Goal: Task Accomplishment & Management: Complete application form

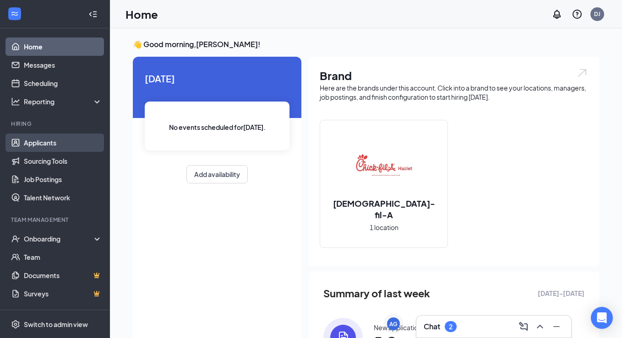
click at [82, 142] on link "Applicants" at bounding box center [63, 143] width 78 height 18
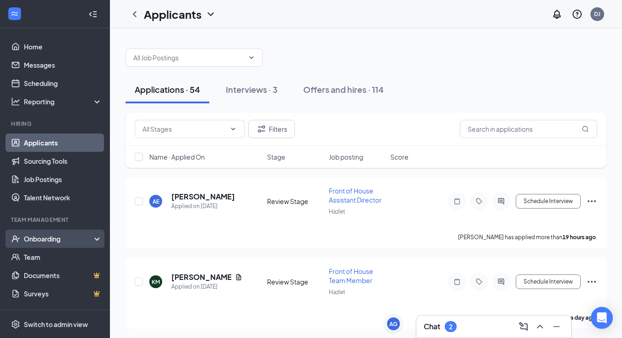
click at [67, 236] on div "Onboarding" at bounding box center [59, 238] width 71 height 9
click at [71, 256] on link "Overview" at bounding box center [63, 257] width 78 height 18
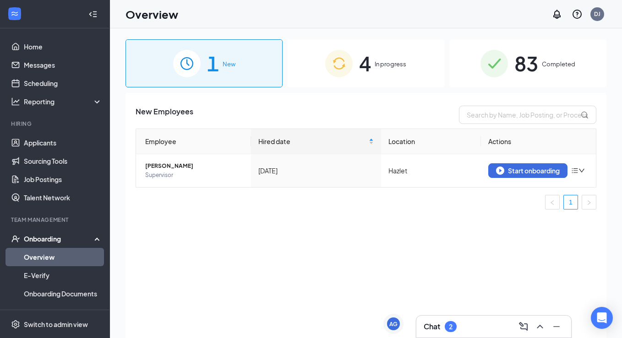
click at [389, 60] on span "In progress" at bounding box center [391, 64] width 32 height 9
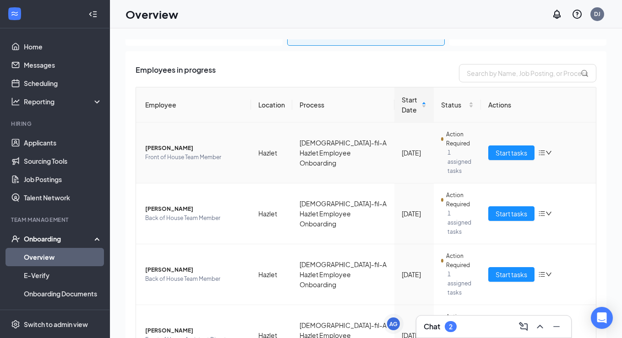
scroll to position [65, 0]
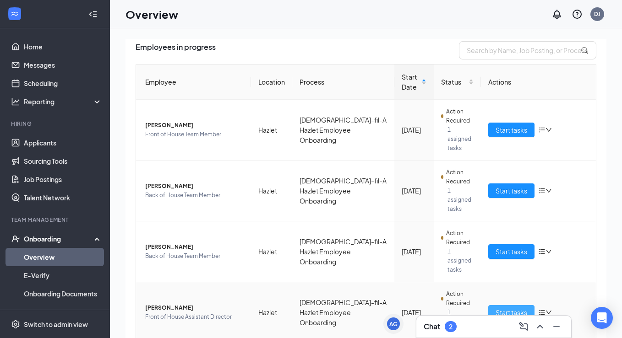
click at [497, 308] on span "Start tasks" at bounding box center [512, 313] width 32 height 10
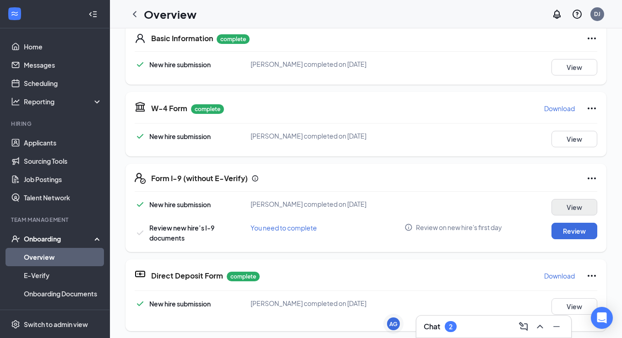
scroll to position [147, 0]
click at [569, 233] on button "Review" at bounding box center [574, 231] width 46 height 16
type input "[DATE]"
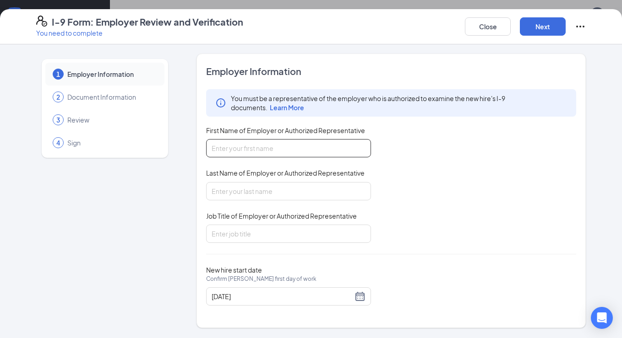
click at [315, 149] on input "First Name of Employer or Authorized Representative" at bounding box center [288, 148] width 165 height 18
type input "Dakotah"
type input "[PERSON_NAME]"
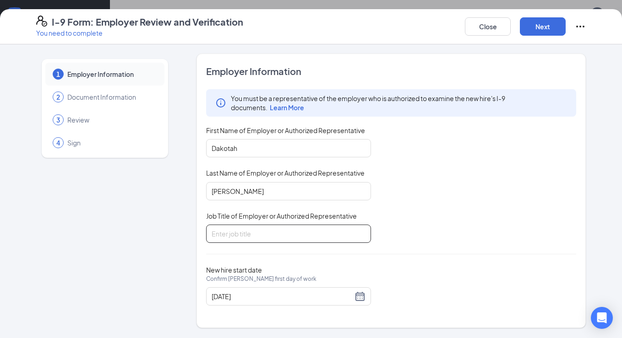
click at [287, 242] on input "Job Title of Employer or Authorized Representative" at bounding box center [288, 234] width 165 height 18
type input "Executive Director"
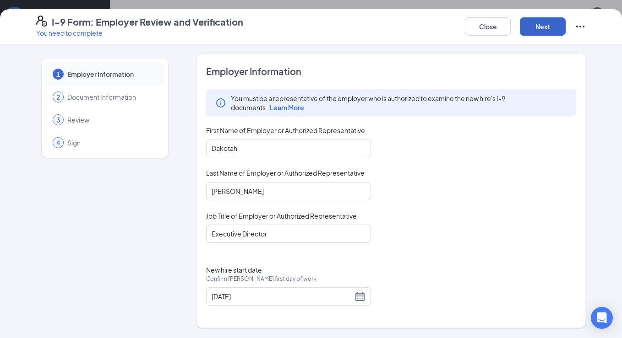
click at [541, 29] on button "Next" at bounding box center [543, 26] width 46 height 18
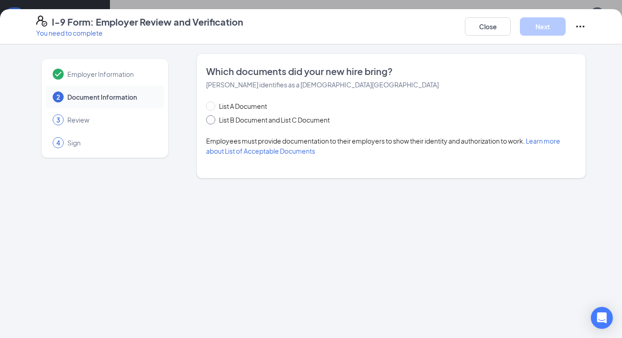
click at [212, 119] on input "List B Document and List C Document" at bounding box center [209, 118] width 6 height 6
radio input "true"
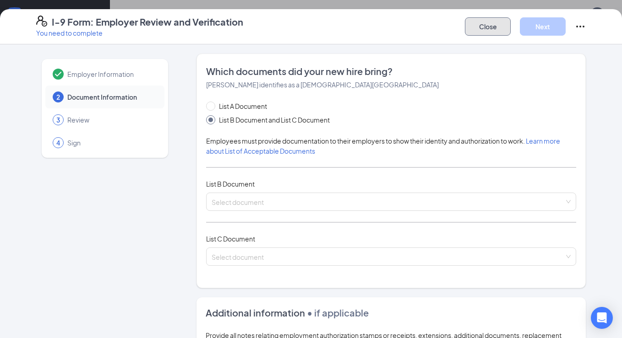
click at [487, 25] on button "Close" at bounding box center [488, 26] width 46 height 18
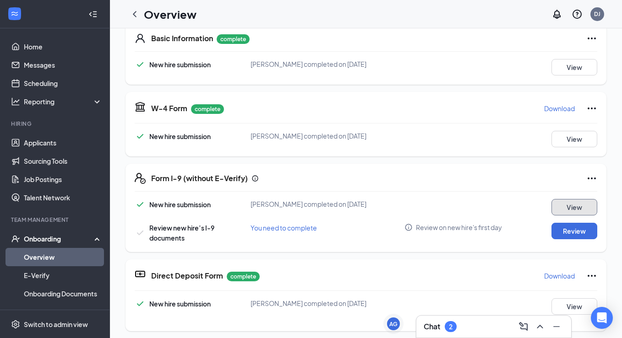
click at [570, 209] on button "View" at bounding box center [574, 207] width 46 height 16
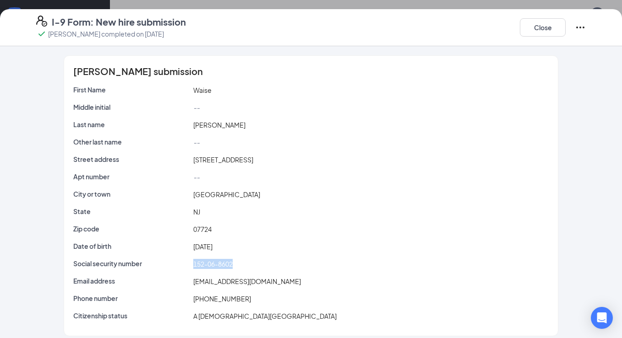
drag, startPoint x: 232, startPoint y: 265, endPoint x: 191, endPoint y: 265, distance: 41.7
click at [191, 266] on div "152-06-8602" at bounding box center [371, 264] width 360 height 10
copy span "152-06-8602"
click at [549, 22] on button "Close" at bounding box center [543, 27] width 46 height 18
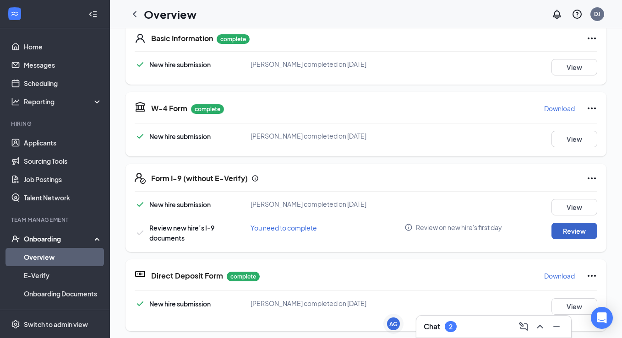
click at [562, 235] on button "Review" at bounding box center [574, 231] width 46 height 16
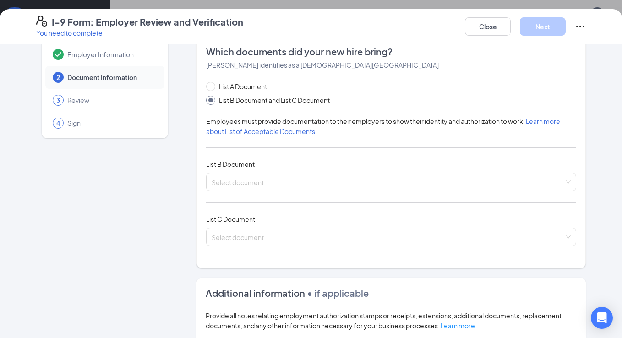
scroll to position [70, 0]
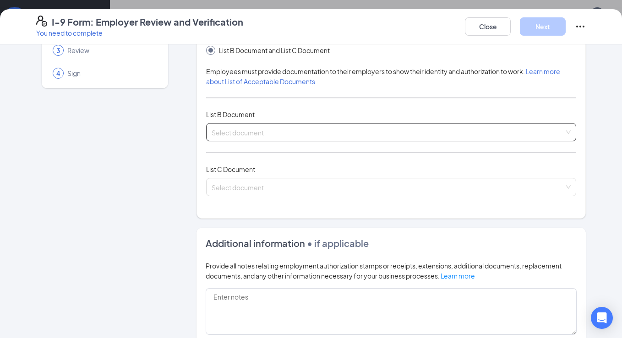
click at [331, 132] on input "search" at bounding box center [388, 131] width 353 height 14
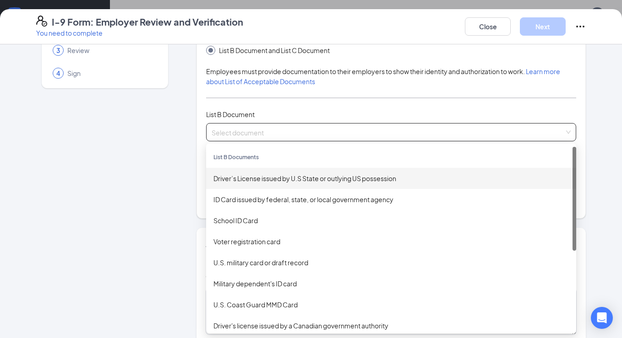
click at [340, 180] on div "Driver’s License issued by U.S State or outlying US possession" at bounding box center [390, 179] width 355 height 10
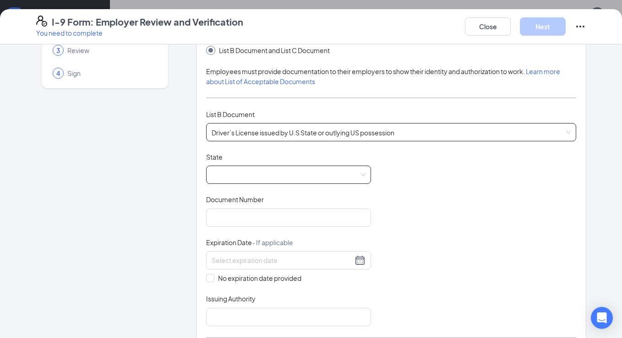
click at [321, 178] on span at bounding box center [289, 174] width 154 height 17
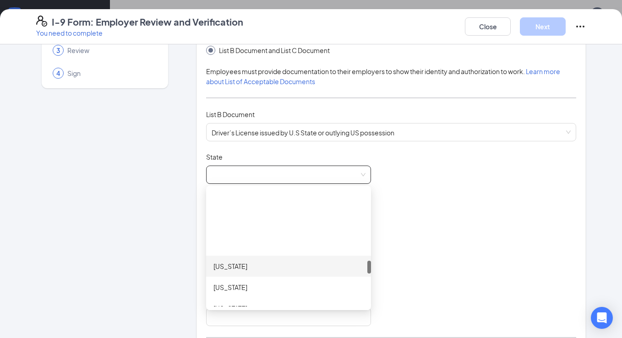
scroll to position [644, 0]
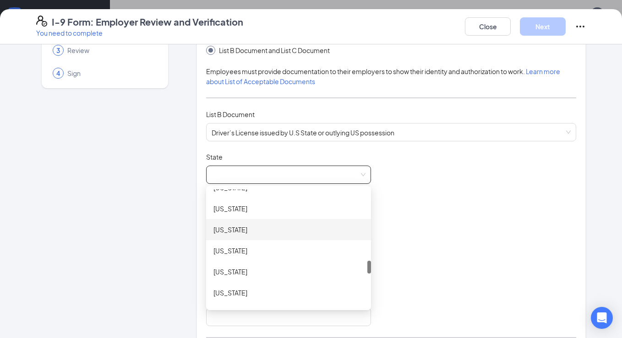
click at [295, 226] on div "[US_STATE]" at bounding box center [288, 230] width 150 height 10
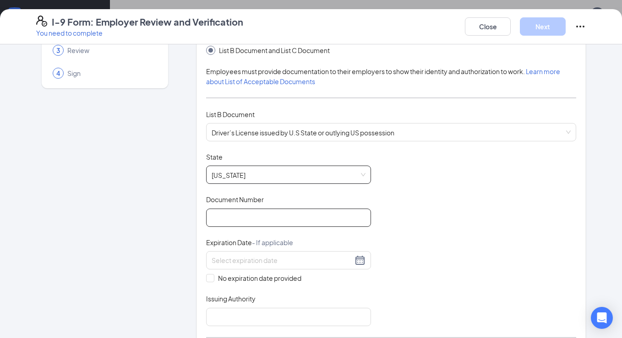
click at [255, 218] on input "Document Number" at bounding box center [288, 218] width 165 height 18
type input "S31427757403005"
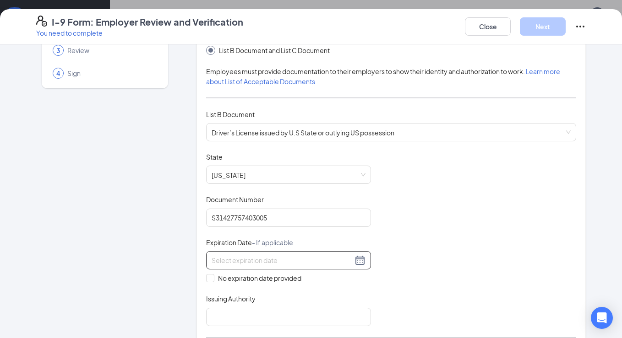
click at [300, 256] on input at bounding box center [282, 261] width 141 height 10
click at [322, 280] on span "button" at bounding box center [322, 280] width 5 height 5
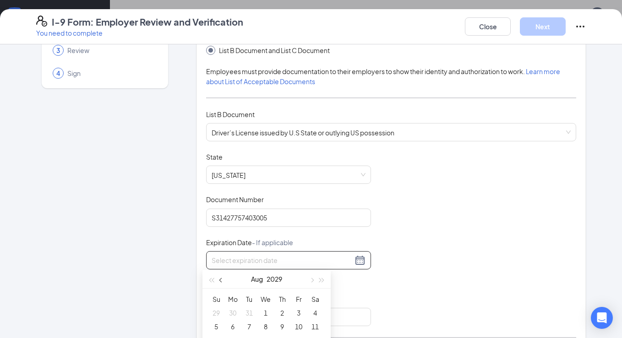
click at [220, 283] on button "button" at bounding box center [221, 279] width 10 height 18
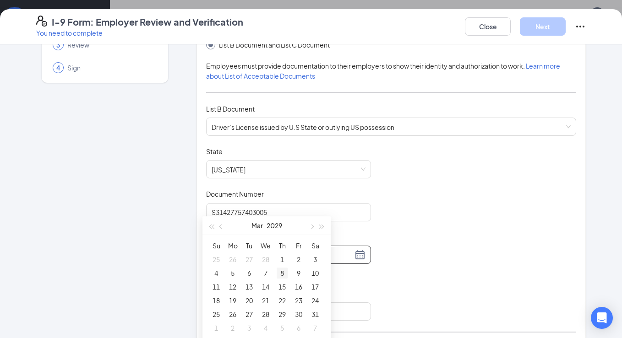
scroll to position [55, 0]
type input "[DATE]"
click at [228, 285] on div "12" at bounding box center [232, 286] width 11 height 11
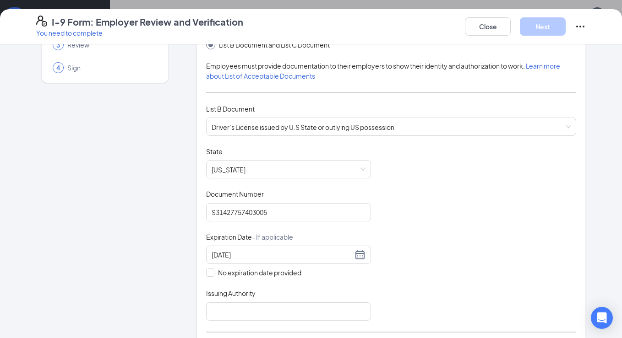
click at [434, 243] on div "Document Title Driver’s License issued by U.S State or outlying US possession S…" at bounding box center [391, 234] width 370 height 174
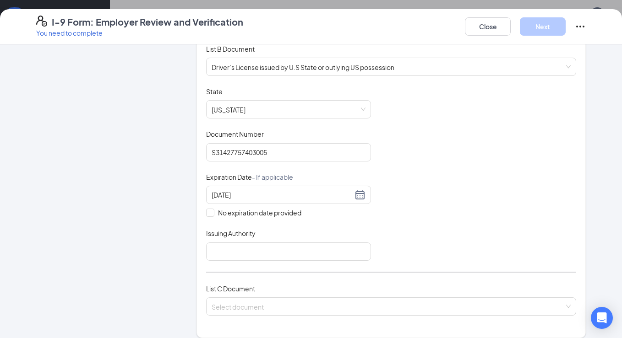
scroll to position [136, 0]
click at [299, 247] on input "Issuing Authority" at bounding box center [288, 251] width 165 height 18
type input "[US_STATE] Motor Vehicles"
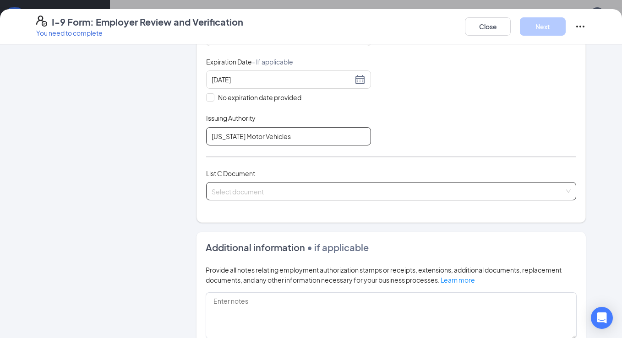
scroll to position [251, 0]
click at [296, 184] on input "search" at bounding box center [388, 190] width 353 height 14
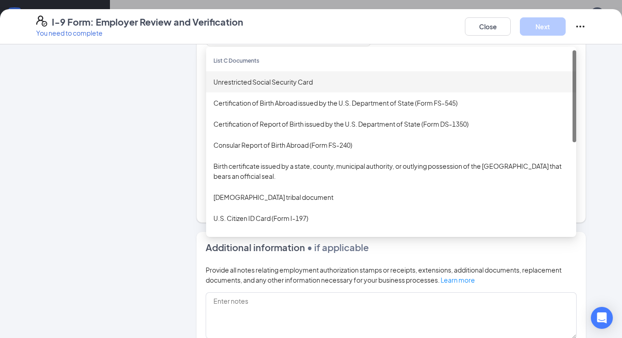
click at [314, 85] on div "Unrestricted Social Security Card" at bounding box center [391, 81] width 370 height 21
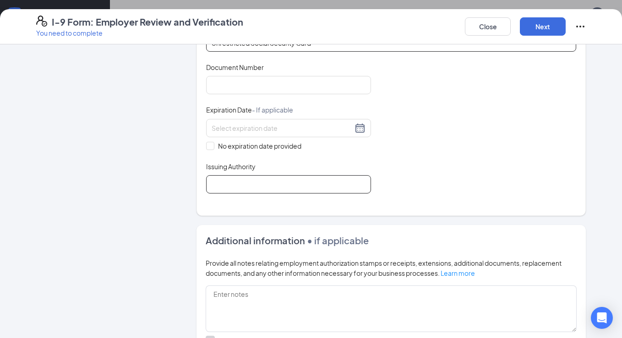
scroll to position [413, 0]
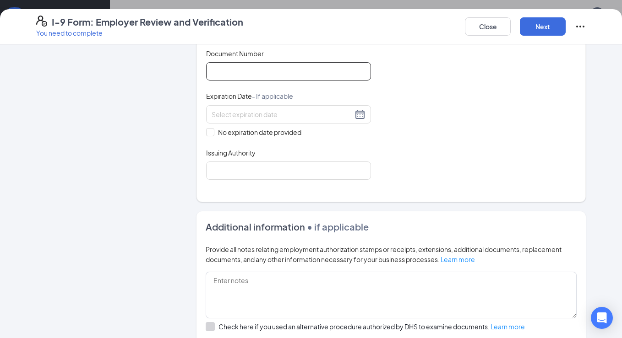
click at [235, 73] on input "Document Number" at bounding box center [288, 71] width 165 height 18
paste input "152-06-8602"
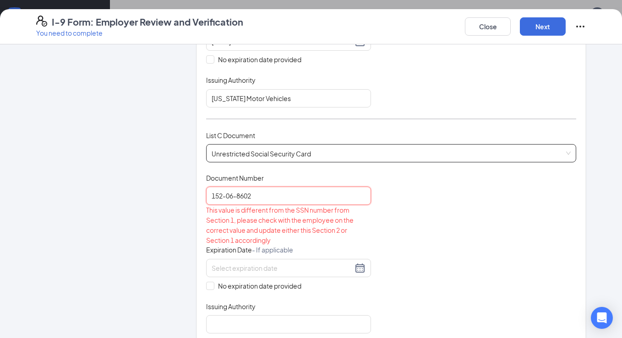
scroll to position [289, 0]
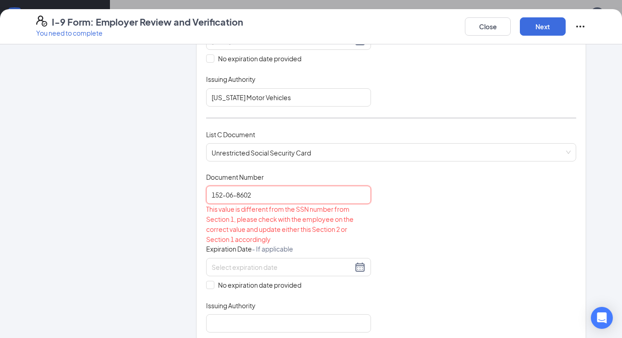
click at [233, 192] on input "152-06-8602" at bounding box center [288, 195] width 165 height 18
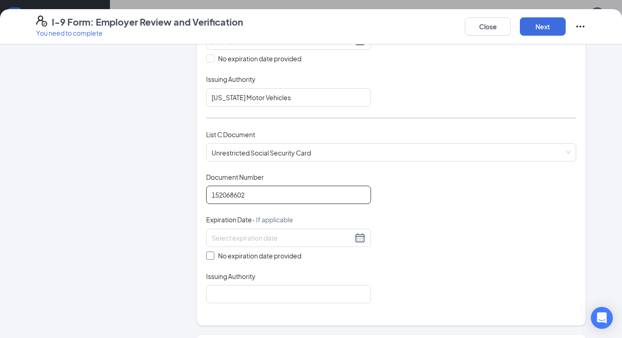
type input "152068602"
click at [206, 255] on input "No expiration date provided" at bounding box center [209, 255] width 6 height 6
checkbox input "true"
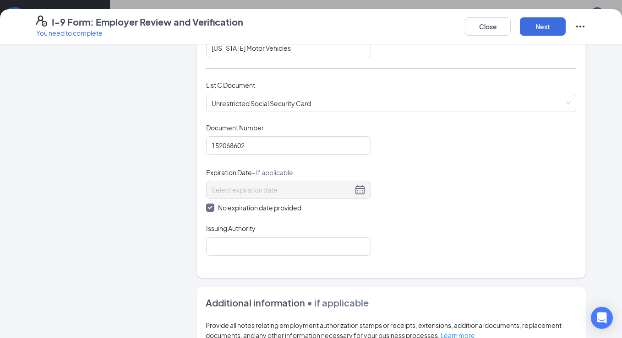
scroll to position [364, 0]
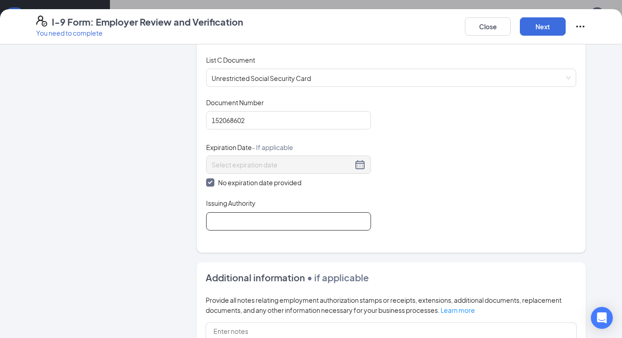
click at [271, 221] on input "Issuing Authority" at bounding box center [288, 222] width 165 height 18
type input "Social Security Administration"
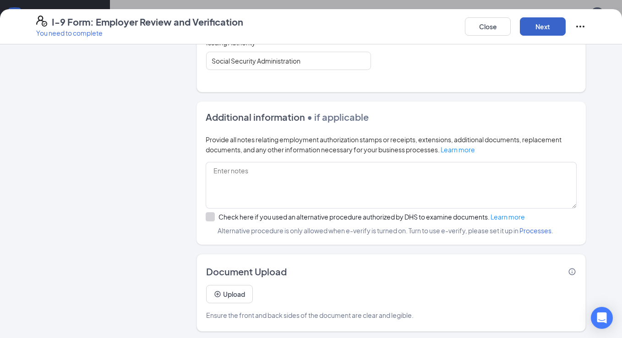
click at [545, 27] on button "Next" at bounding box center [543, 26] width 46 height 18
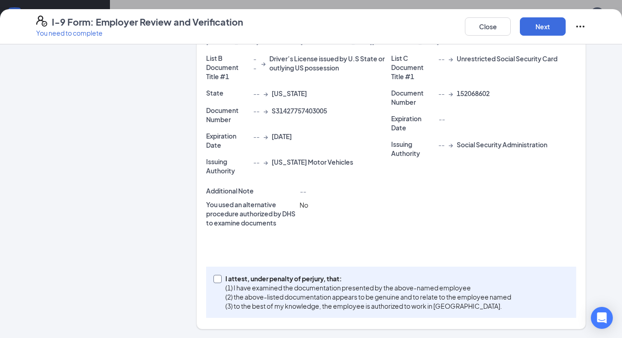
click at [213, 277] on input "I attest, under penalty of [PERSON_NAME], that: (1) I have examined the documen…" at bounding box center [216, 278] width 6 height 6
checkbox input "true"
click at [552, 24] on button "Next" at bounding box center [543, 26] width 46 height 18
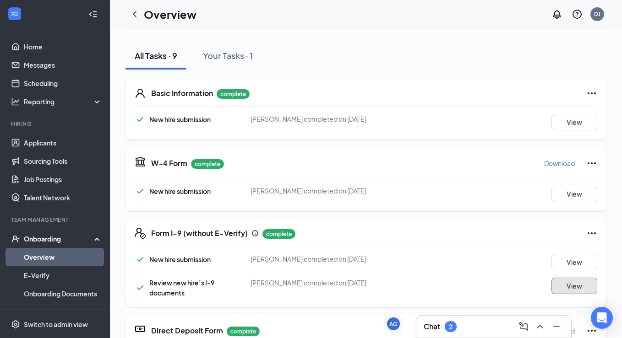
scroll to position [84, 0]
click at [565, 288] on button "View" at bounding box center [574, 286] width 46 height 16
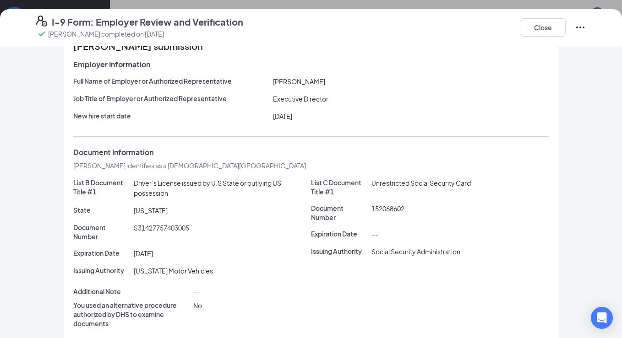
scroll to position [0, 0]
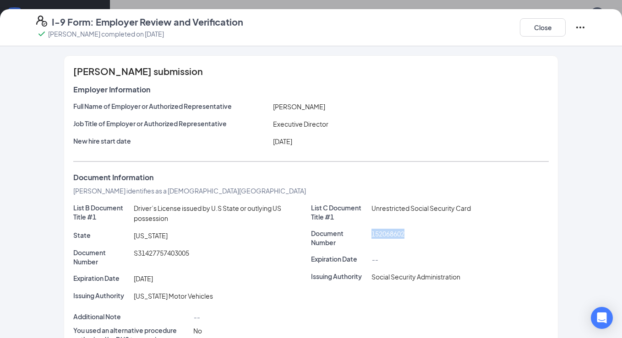
drag, startPoint x: 403, startPoint y: 234, endPoint x: 367, endPoint y: 234, distance: 35.3
click at [370, 234] on div "152068602" at bounding box center [460, 238] width 181 height 18
copy span "152068602"
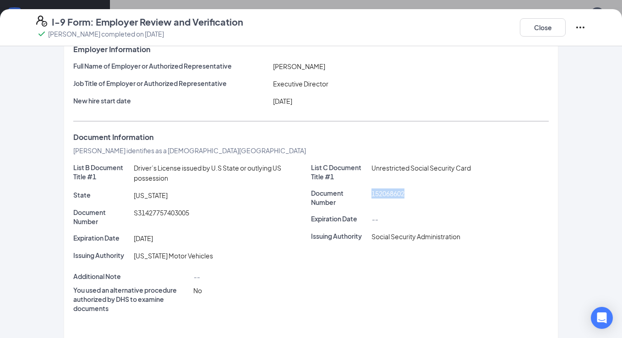
scroll to position [61, 0]
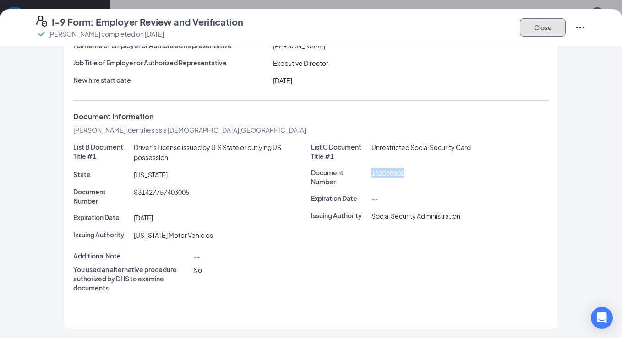
click at [540, 30] on button "Close" at bounding box center [543, 27] width 46 height 18
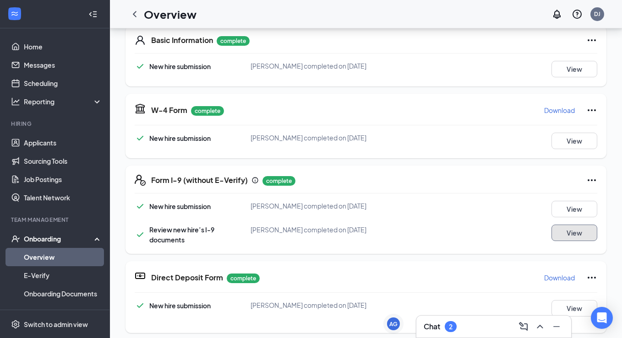
scroll to position [44, 0]
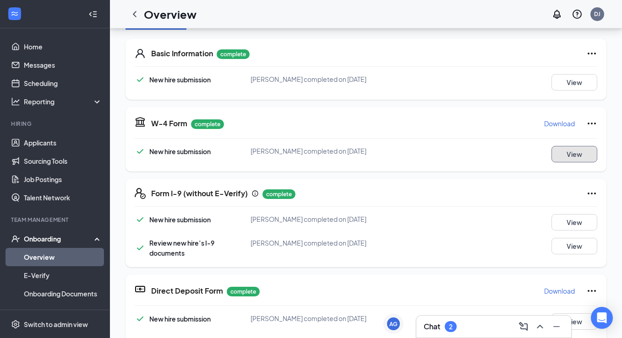
click at [564, 157] on button "View" at bounding box center [574, 154] width 46 height 16
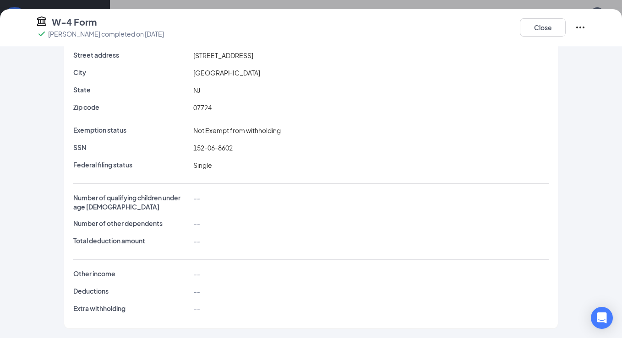
scroll to position [22, 0]
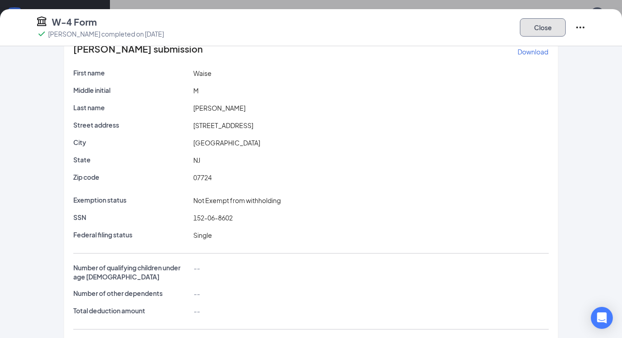
click at [559, 29] on button "Close" at bounding box center [543, 27] width 46 height 18
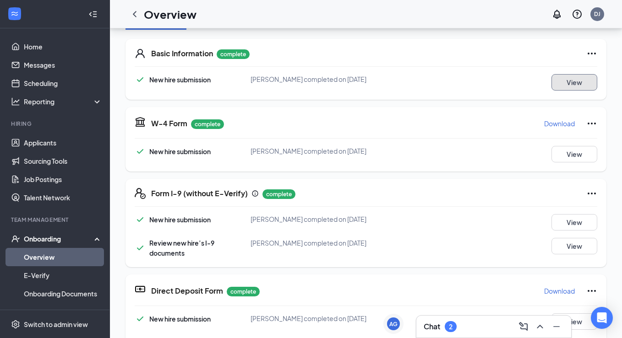
click at [555, 84] on button "View" at bounding box center [574, 82] width 46 height 16
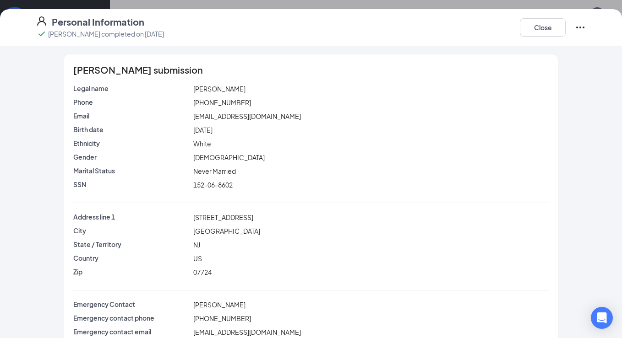
scroll to position [2, 0]
drag, startPoint x: 237, startPoint y: 103, endPoint x: 187, endPoint y: 98, distance: 49.6
click at [187, 98] on div "Phone [PHONE_NUMBER]" at bounding box center [310, 102] width 479 height 10
copy div "[PHONE_NUMBER]"
drag, startPoint x: 272, startPoint y: 118, endPoint x: 190, endPoint y: 118, distance: 82.0
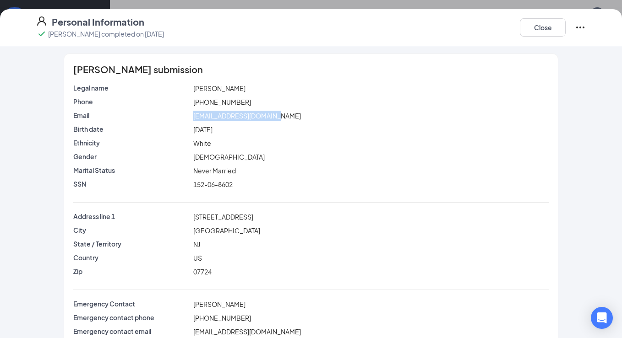
click at [193, 118] on span "[EMAIL_ADDRESS][DOMAIN_NAME]" at bounding box center [247, 116] width 108 height 8
copy span "[EMAIL_ADDRESS][DOMAIN_NAME]"
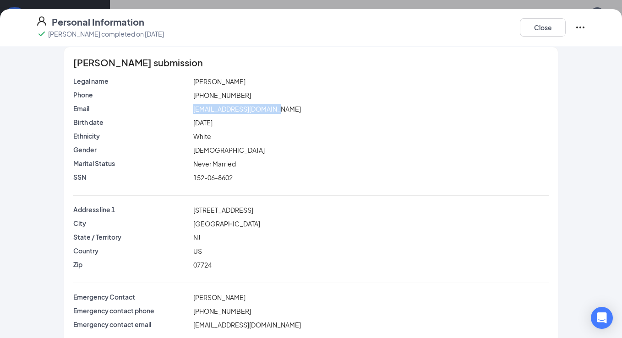
scroll to position [20, 0]
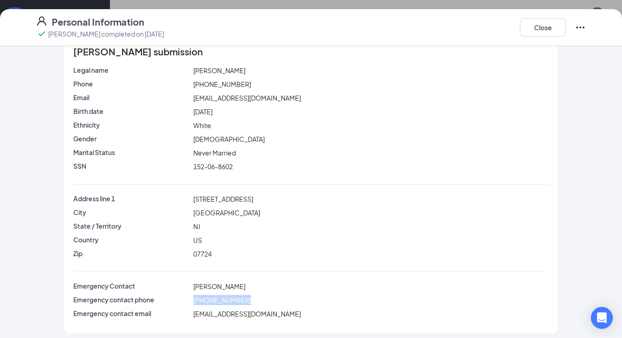
drag, startPoint x: 238, startPoint y: 298, endPoint x: 174, endPoint y: 301, distance: 63.7
click at [174, 301] on div "Emergency contact phone [PHONE_NUMBER]" at bounding box center [310, 300] width 479 height 10
copy div "[PHONE_NUMBER]"
click at [537, 28] on button "Close" at bounding box center [543, 27] width 46 height 18
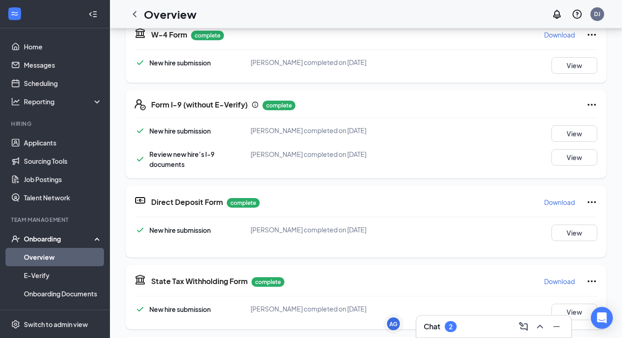
scroll to position [224, 0]
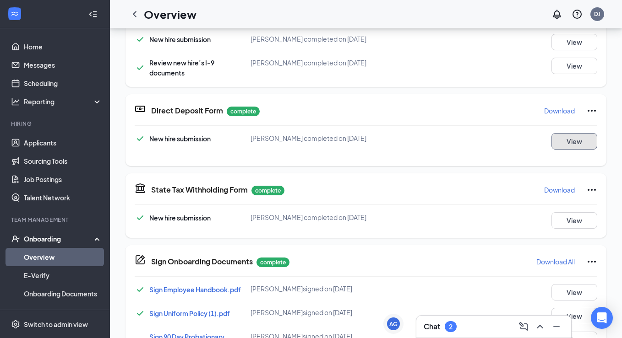
click at [559, 138] on button "View" at bounding box center [574, 141] width 46 height 16
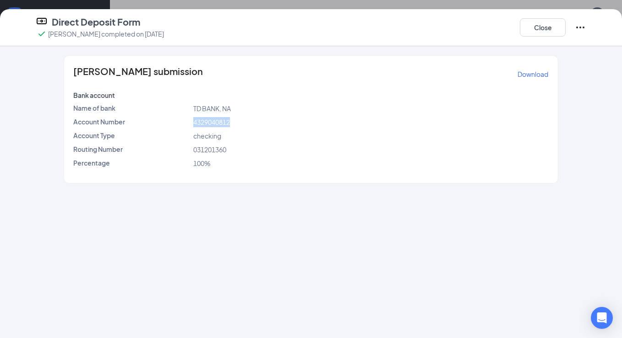
drag, startPoint x: 221, startPoint y: 123, endPoint x: 180, endPoint y: 123, distance: 41.2
click at [180, 123] on div "Account Number 4329040812" at bounding box center [310, 122] width 479 height 10
copy div "4329040812"
drag, startPoint x: 228, startPoint y: 150, endPoint x: 193, endPoint y: 150, distance: 34.4
click at [193, 150] on div "031201360" at bounding box center [371, 150] width 360 height 10
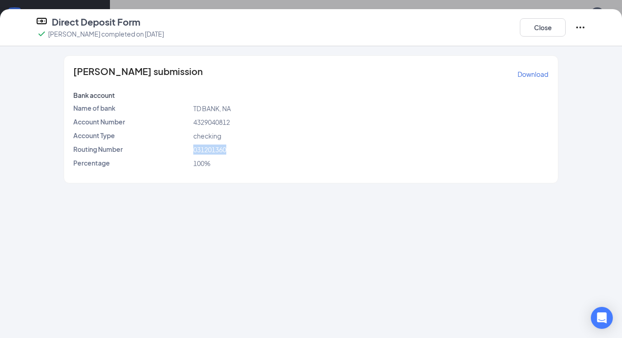
copy span "031201360"
click at [525, 22] on button "Close" at bounding box center [543, 27] width 46 height 18
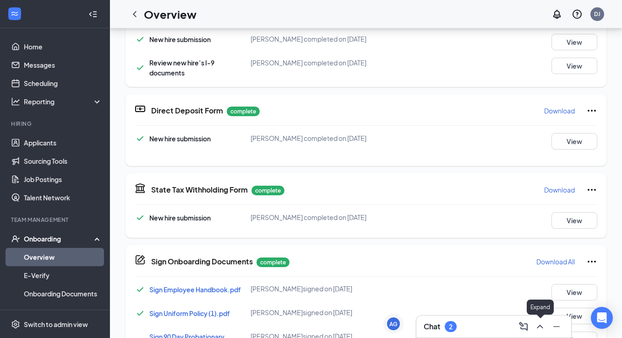
click at [537, 326] on icon "ChevronUp" at bounding box center [539, 327] width 11 height 11
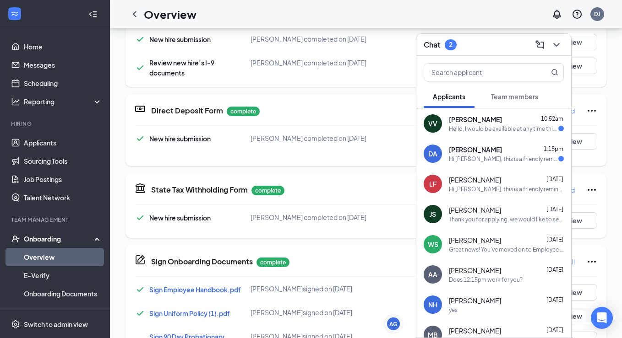
click at [453, 125] on div "Hello, I would be available at any time this week. Please reach out to me to se…" at bounding box center [503, 129] width 109 height 8
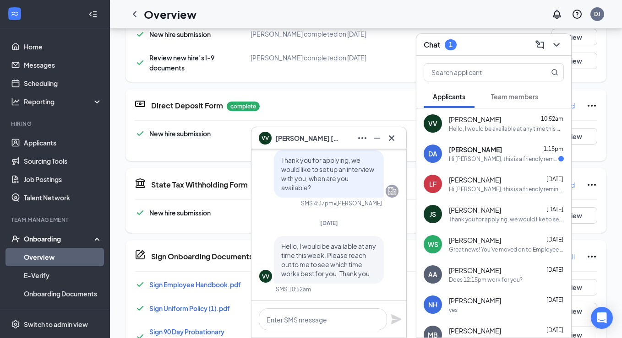
scroll to position [101, 0]
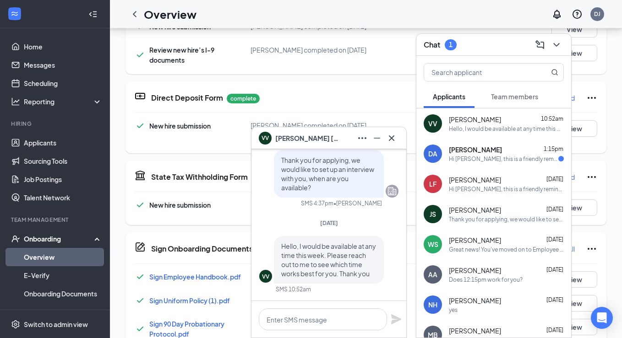
click at [473, 155] on div "Hi [PERSON_NAME], this is a friendly reminder. Your interview with [DEMOGRAPHIC…" at bounding box center [503, 159] width 109 height 8
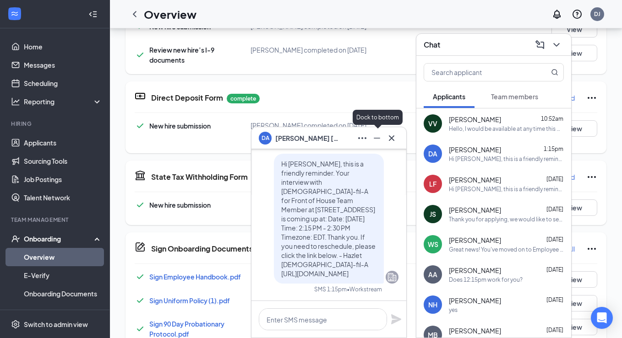
click at [381, 139] on icon "Minimize" at bounding box center [376, 138] width 11 height 11
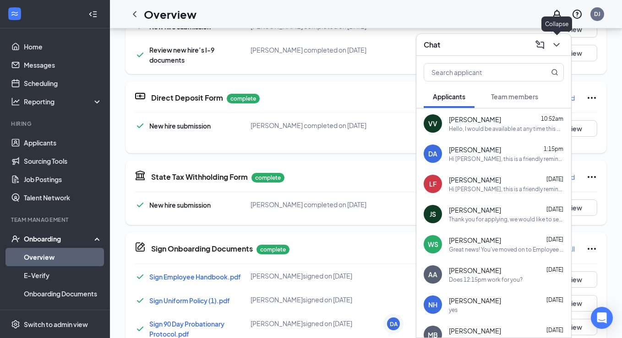
click at [563, 45] on button at bounding box center [556, 45] width 15 height 15
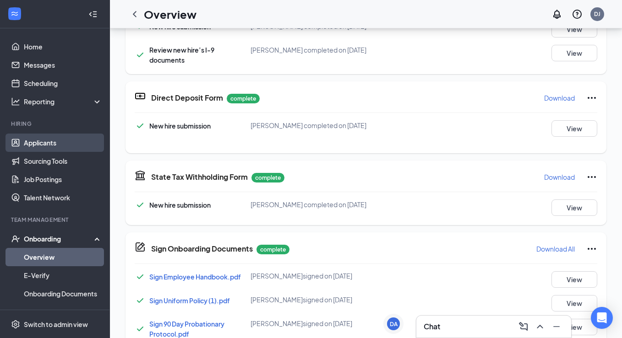
click at [50, 143] on link "Applicants" at bounding box center [63, 143] width 78 height 18
